Goal: Task Accomplishment & Management: Manage account settings

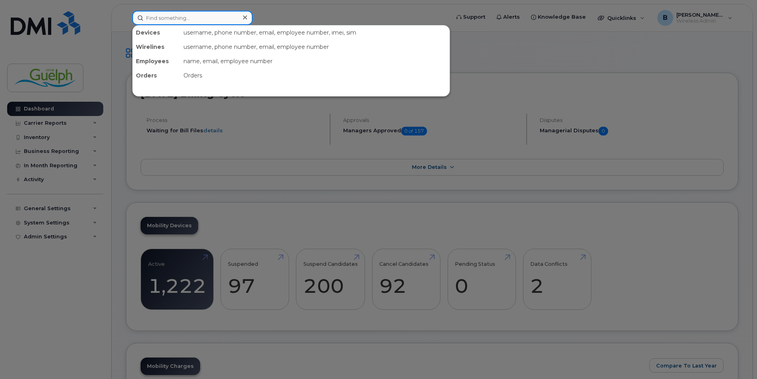
click at [220, 17] on input at bounding box center [192, 18] width 120 height 14
paste input "2263325706"
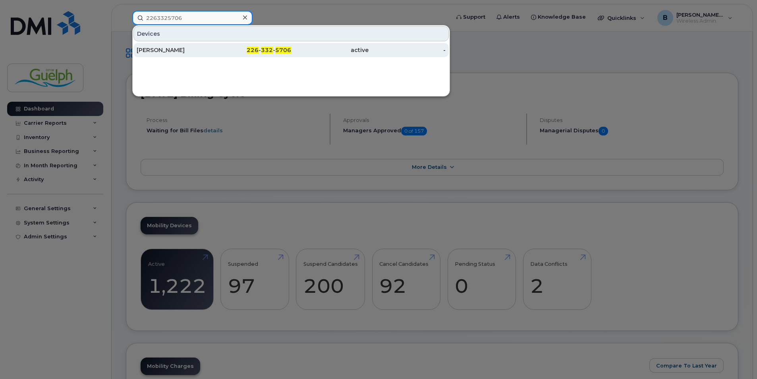
type input "2263325706"
click at [185, 50] on div "Sherin Monhan" at bounding box center [175, 50] width 77 height 8
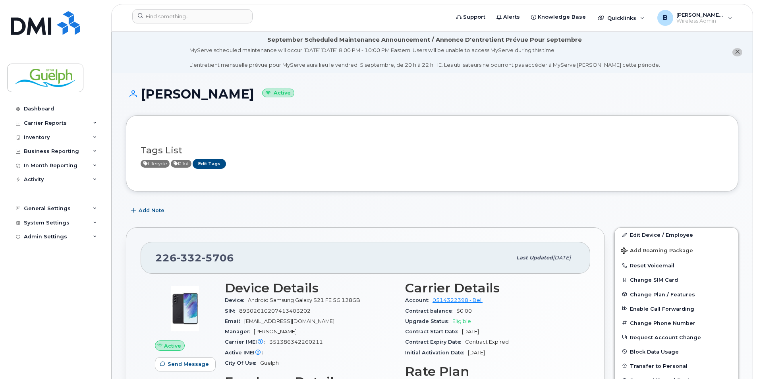
click at [739, 55] on button "close notification" at bounding box center [738, 52] width 10 height 8
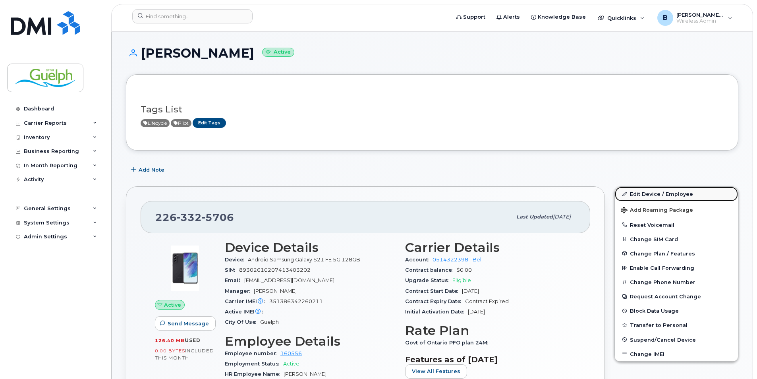
click at [654, 193] on link "Edit Device / Employee" at bounding box center [676, 194] width 123 height 14
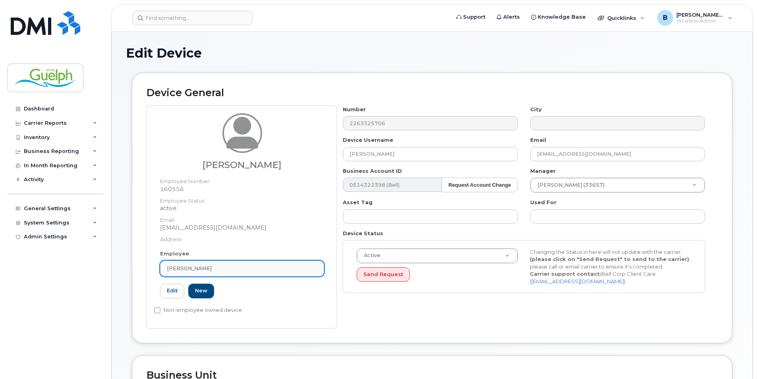
click at [275, 267] on div "Sherin Mohan" at bounding box center [242, 269] width 151 height 8
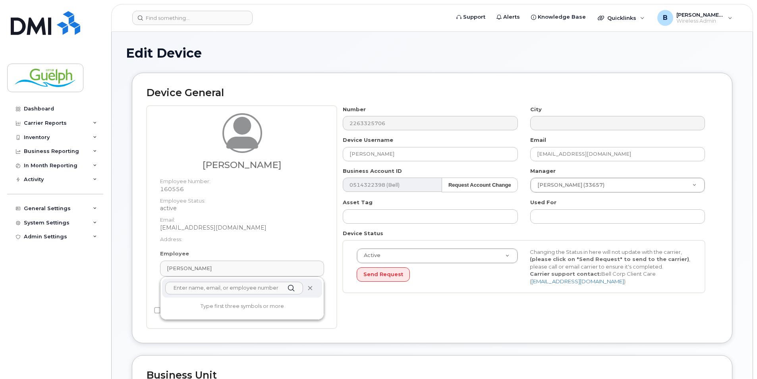
click at [311, 288] on icon at bounding box center [310, 288] width 5 height 5
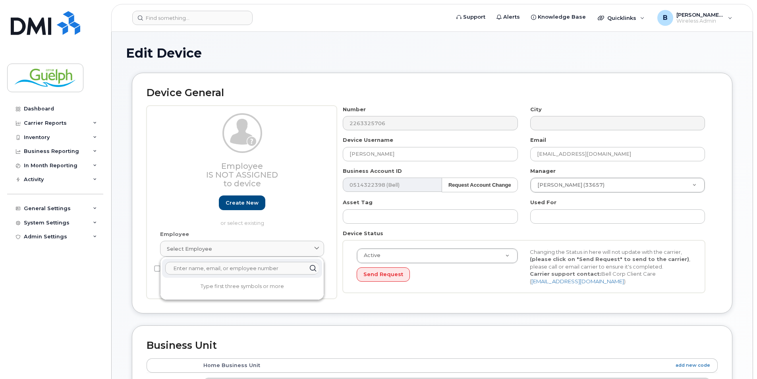
click at [225, 270] on input "text" at bounding box center [242, 268] width 154 height 13
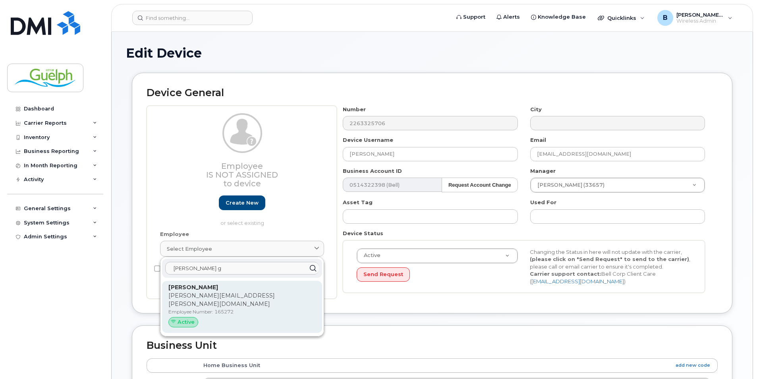
type input "donal g"
click at [234, 308] on p "Employee Number: 165272" at bounding box center [242, 311] width 147 height 7
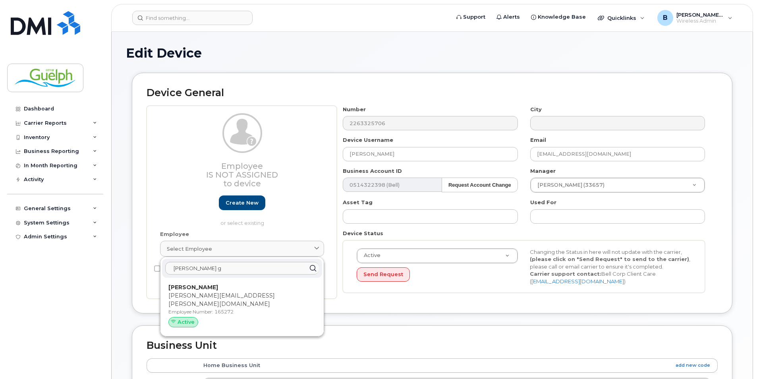
type input "165272"
type input "[PERSON_NAME]"
type input "[PERSON_NAME][EMAIL_ADDRESS][PERSON_NAME][DOMAIN_NAME]"
type input "5689740"
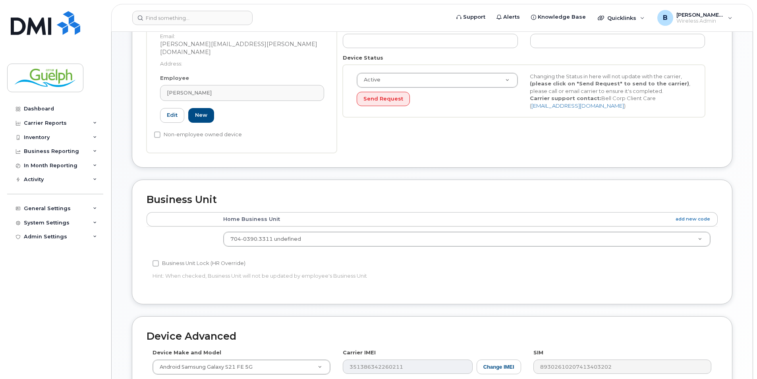
scroll to position [342, 0]
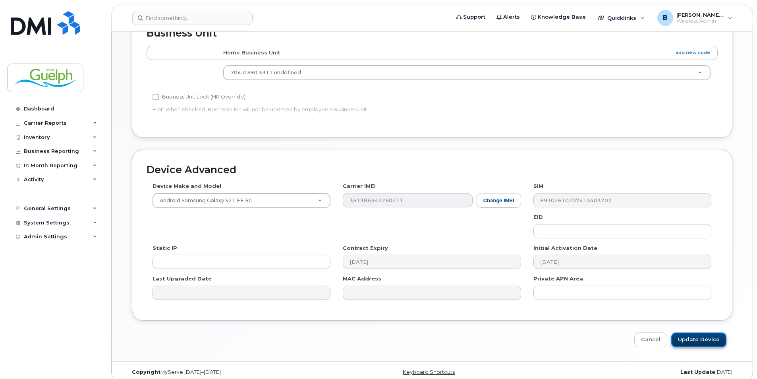
click at [708, 333] on input "Update Device" at bounding box center [699, 340] width 55 height 15
type input "Saving..."
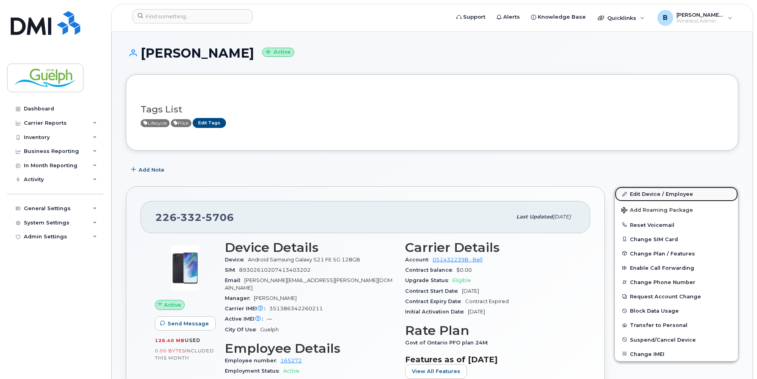
click at [663, 192] on link "Edit Device / Employee" at bounding box center [676, 194] width 123 height 14
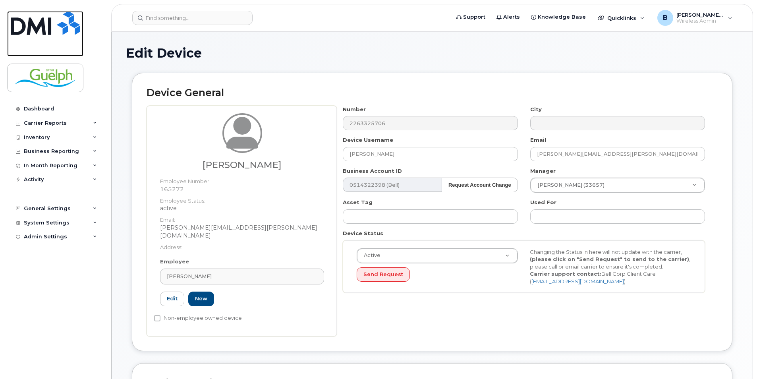
click at [66, 33] on img at bounding box center [46, 23] width 70 height 24
